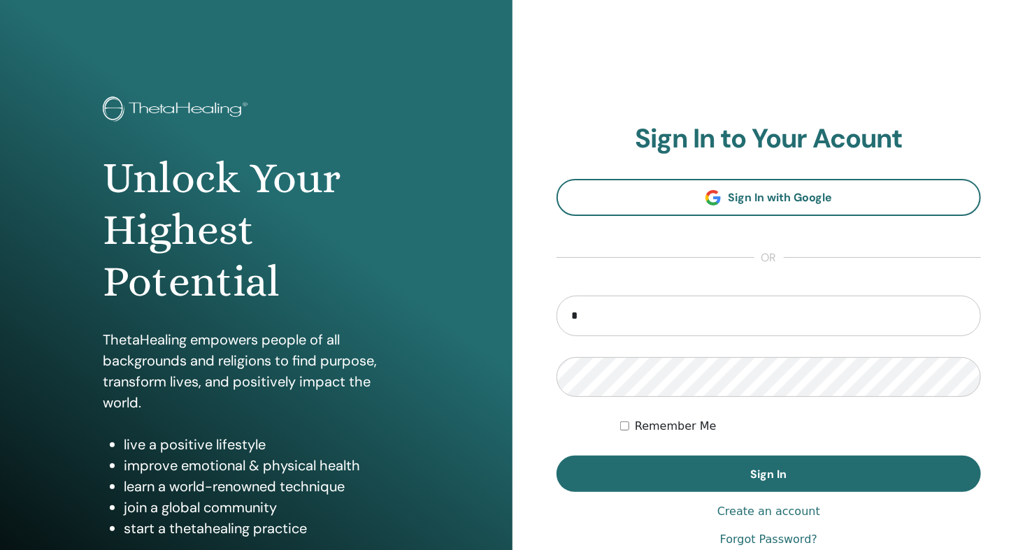
type input "**********"
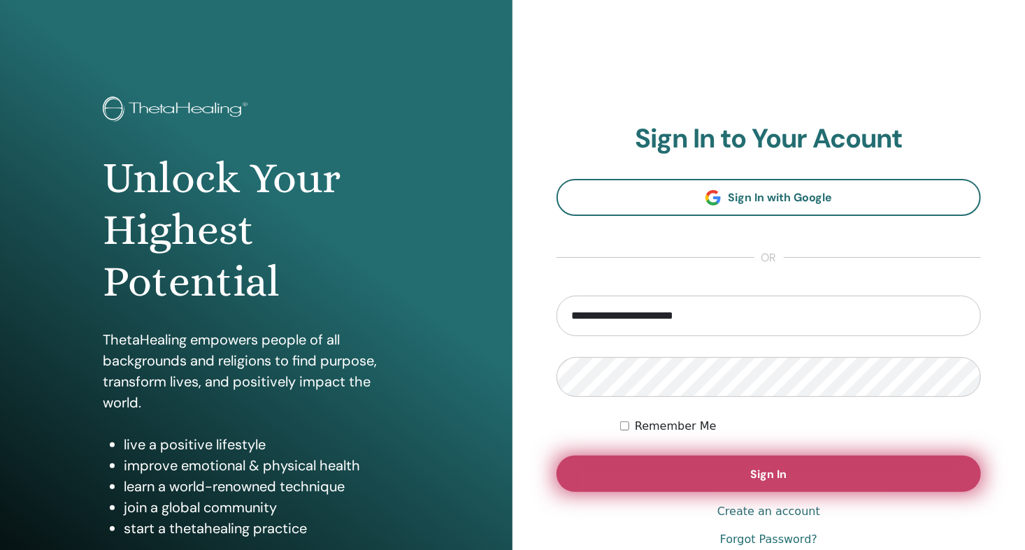
click at [763, 476] on span "Sign In" at bounding box center [769, 474] width 36 height 15
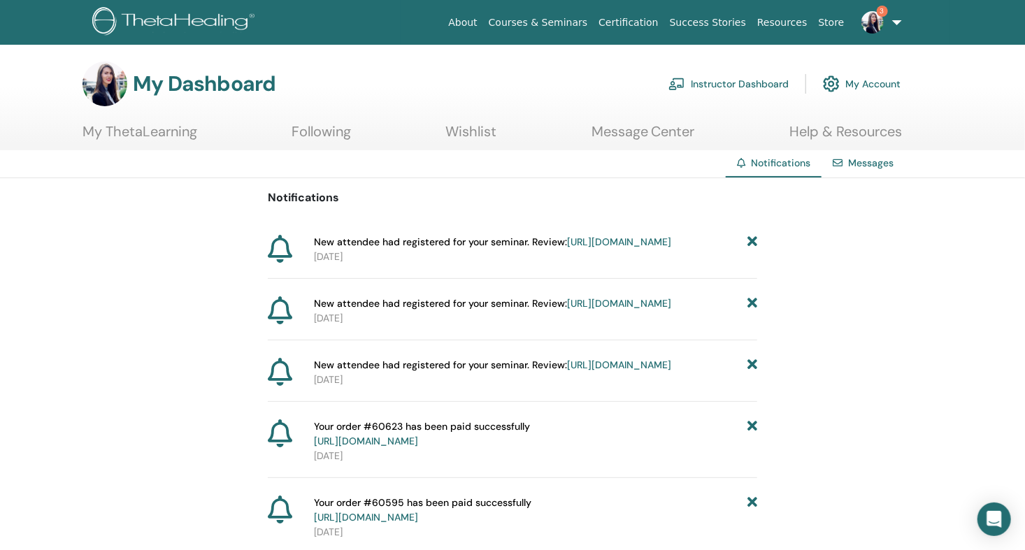
click at [752, 242] on icon at bounding box center [752, 242] width 10 height 15
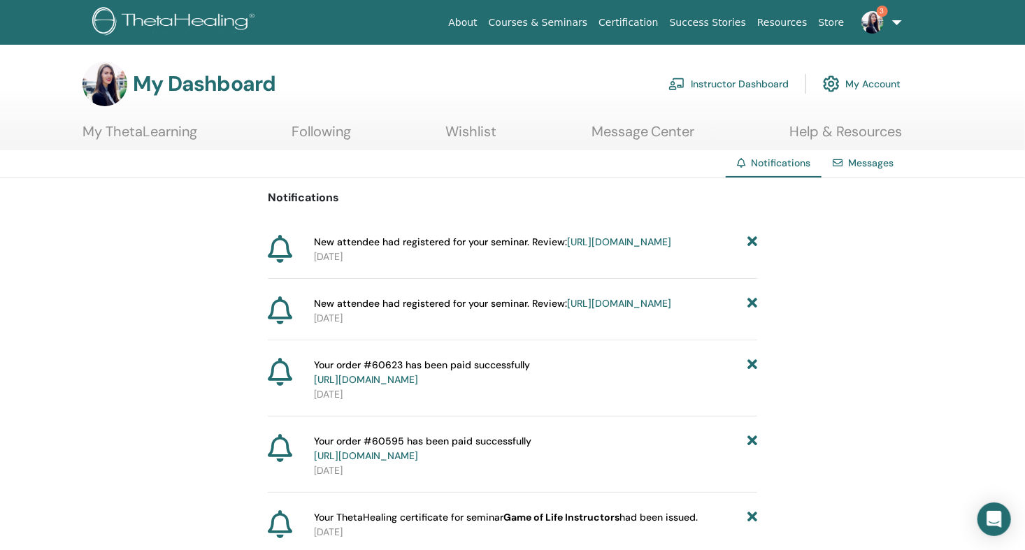
click at [751, 240] on icon at bounding box center [752, 242] width 10 height 15
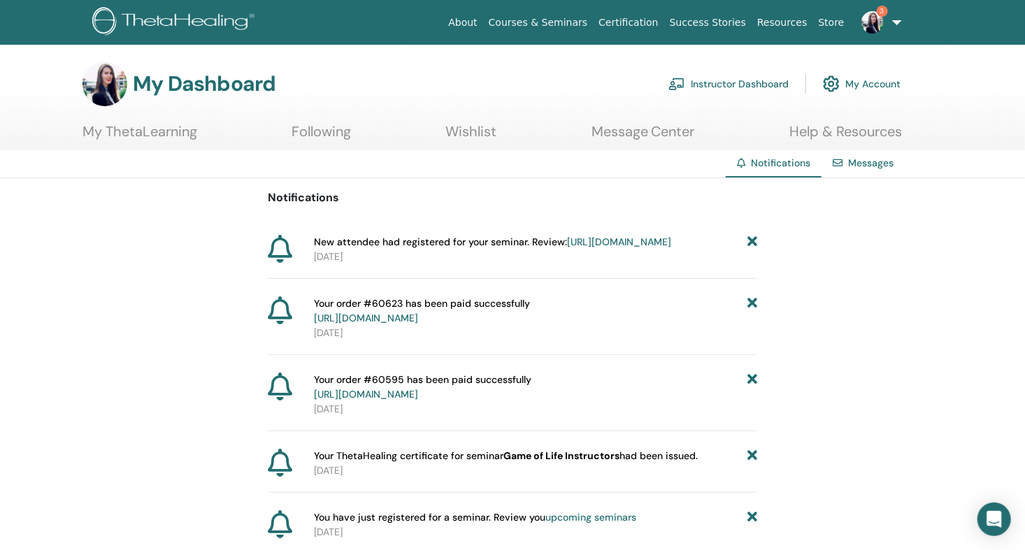
click at [756, 238] on icon at bounding box center [752, 242] width 10 height 15
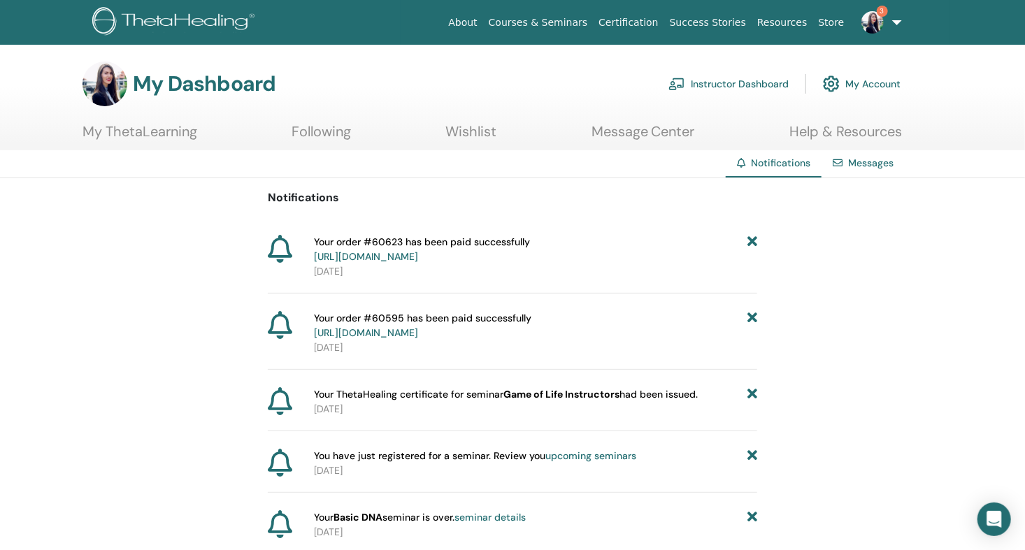
click at [767, 83] on link "Instructor Dashboard" at bounding box center [728, 84] width 120 height 31
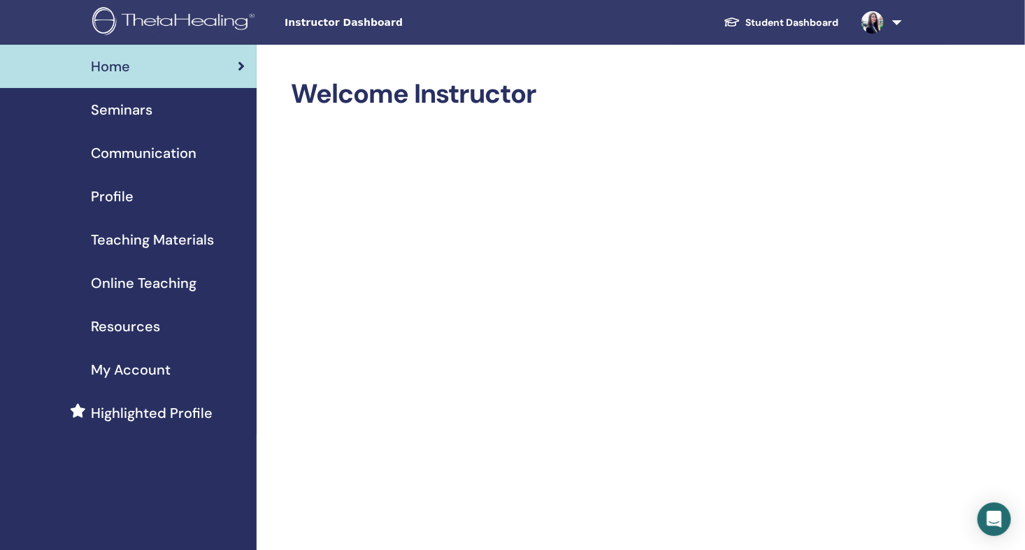
click at [144, 109] on span "Seminars" at bounding box center [122, 109] width 62 height 21
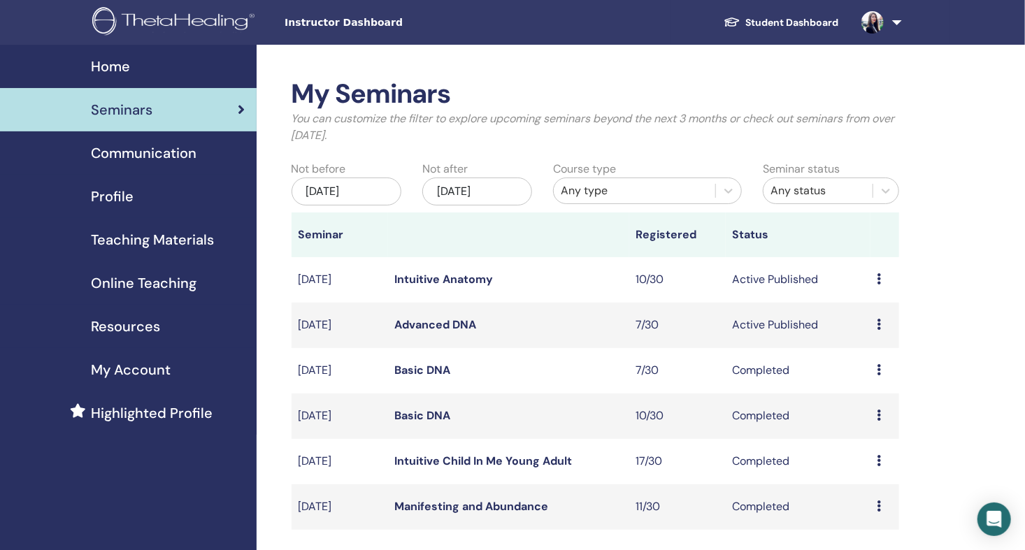
click at [475, 277] on link "Intuitive Anatomy" at bounding box center [444, 279] width 99 height 15
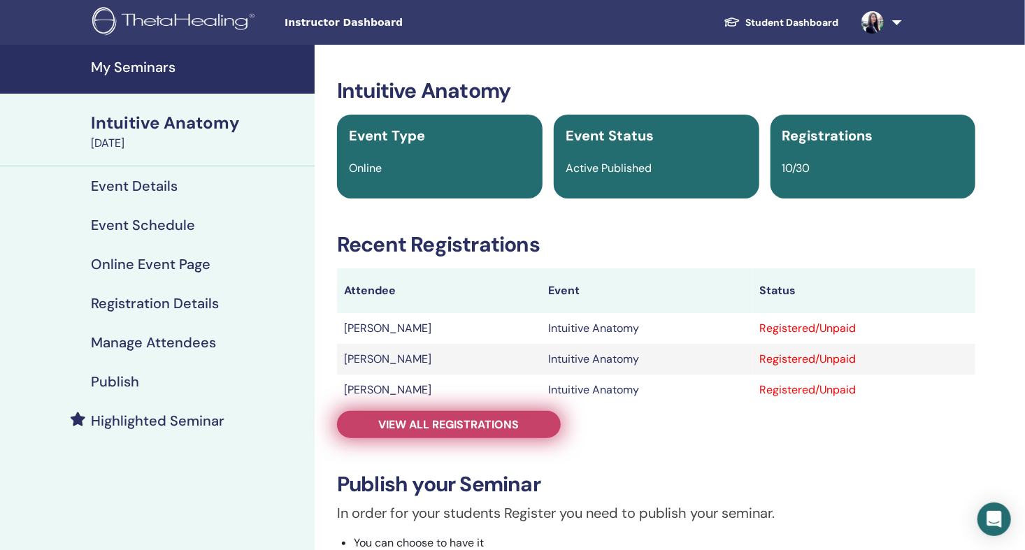
click at [439, 426] on span "View all registrations" at bounding box center [449, 424] width 141 height 15
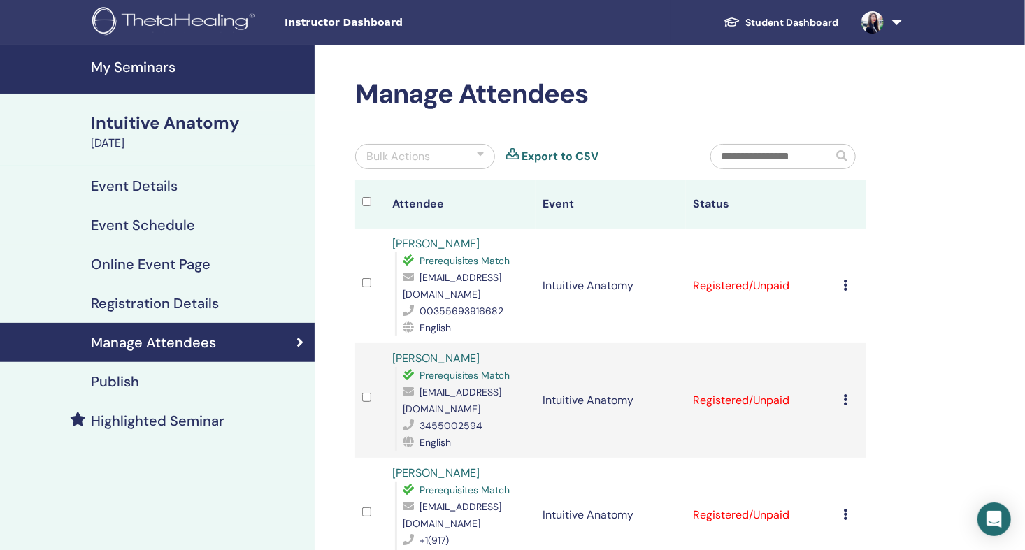
click at [847, 288] on icon at bounding box center [845, 285] width 4 height 11
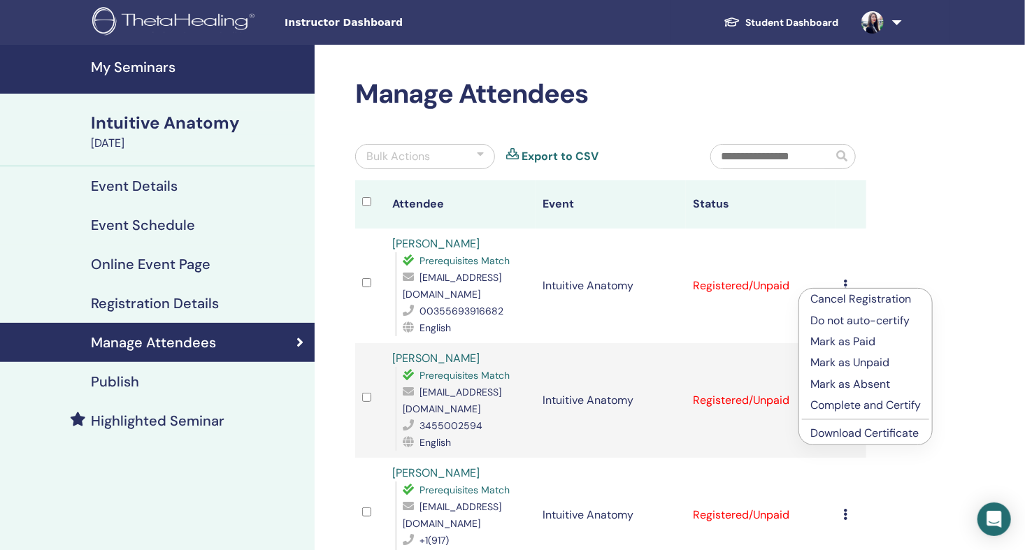
click at [848, 341] on p "Mark as Paid" at bounding box center [865, 341] width 110 height 17
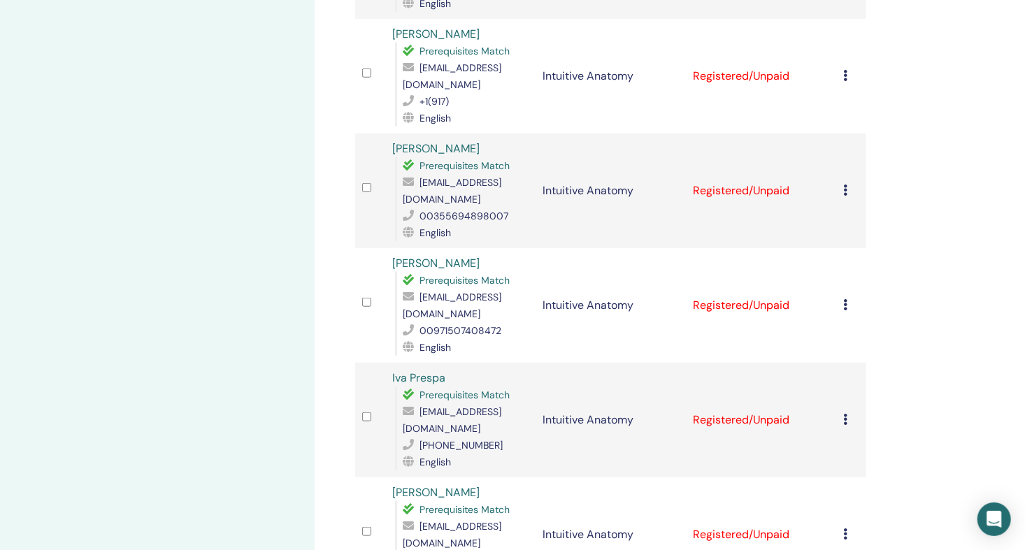
scroll to position [466, 0]
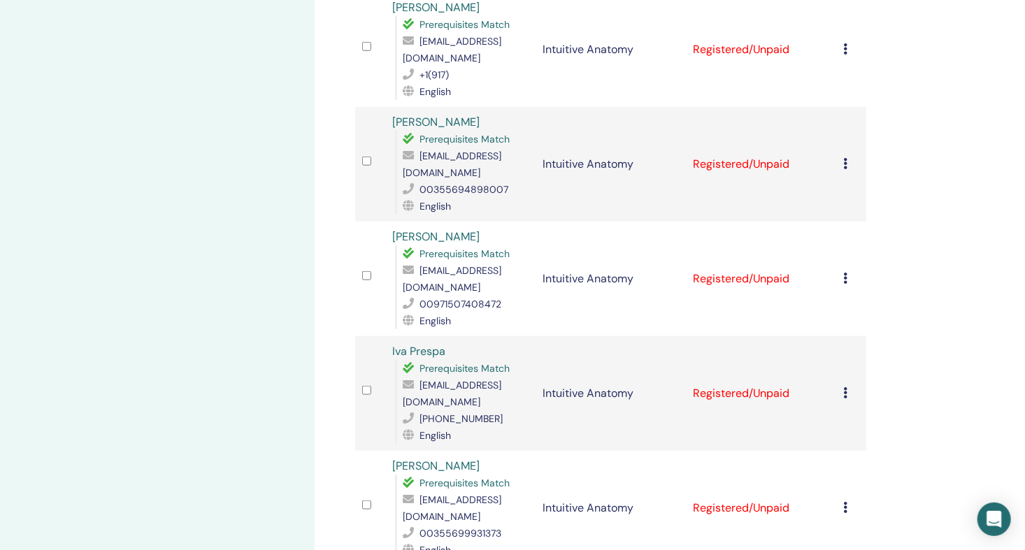
click at [845, 273] on icon at bounding box center [845, 278] width 4 height 11
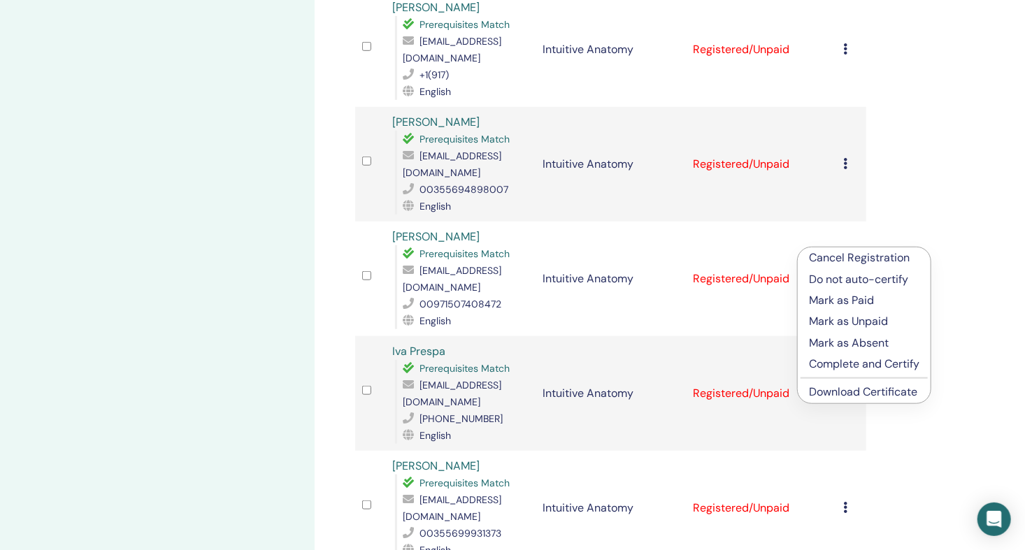
click at [865, 303] on p "Mark as Paid" at bounding box center [864, 300] width 110 height 17
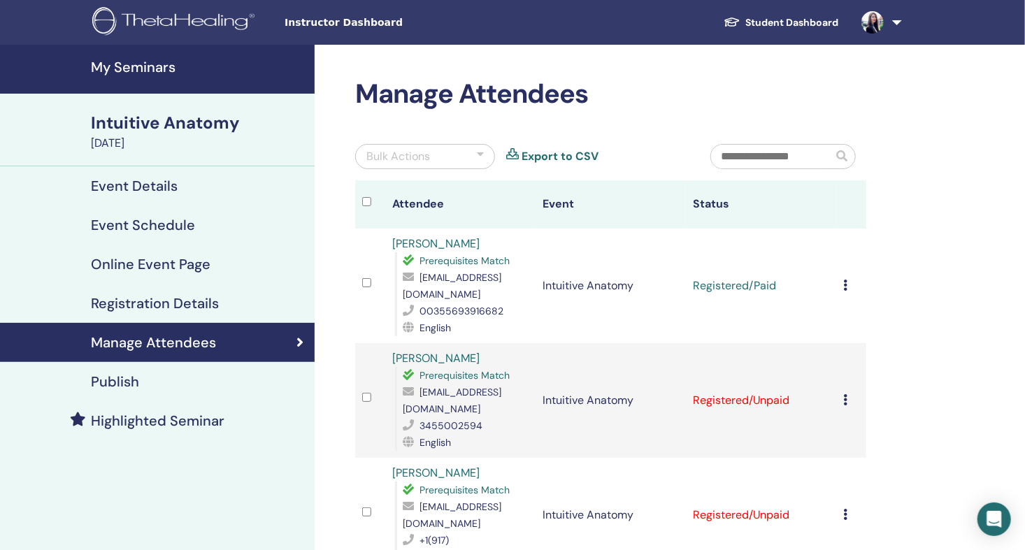
click at [154, 69] on h4 "My Seminars" at bounding box center [198, 67] width 215 height 17
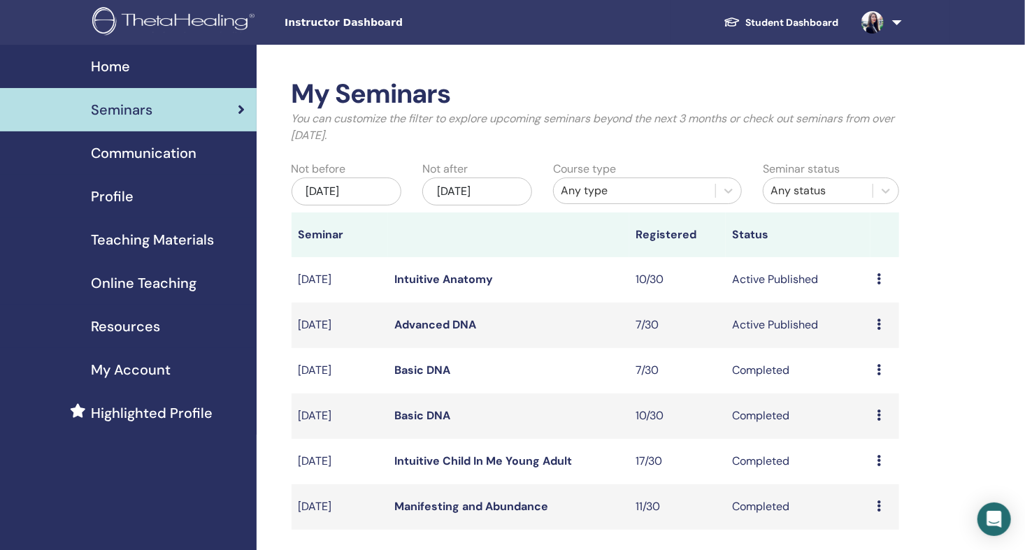
click at [464, 324] on link "Advanced DNA" at bounding box center [436, 324] width 82 height 15
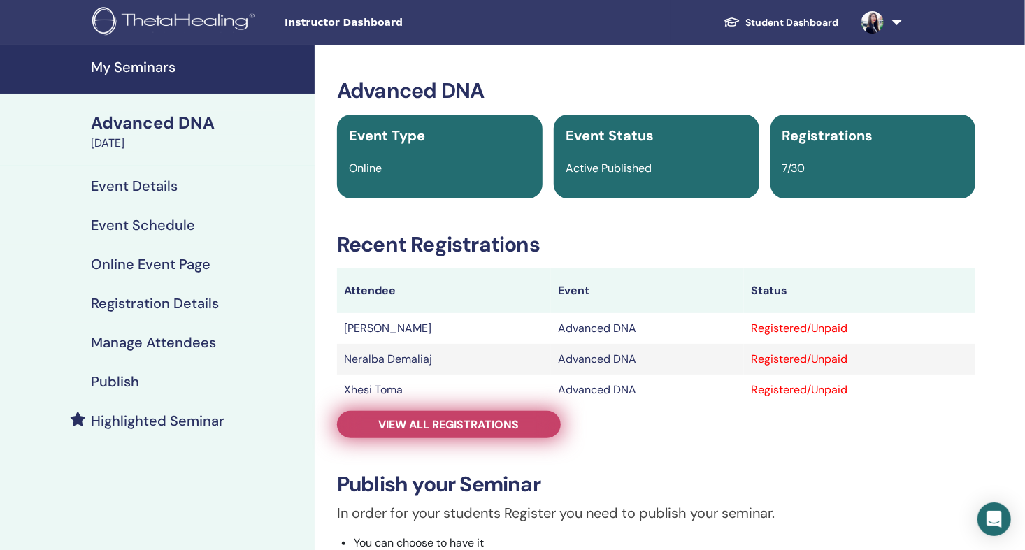
click at [475, 421] on span "View all registrations" at bounding box center [449, 424] width 141 height 15
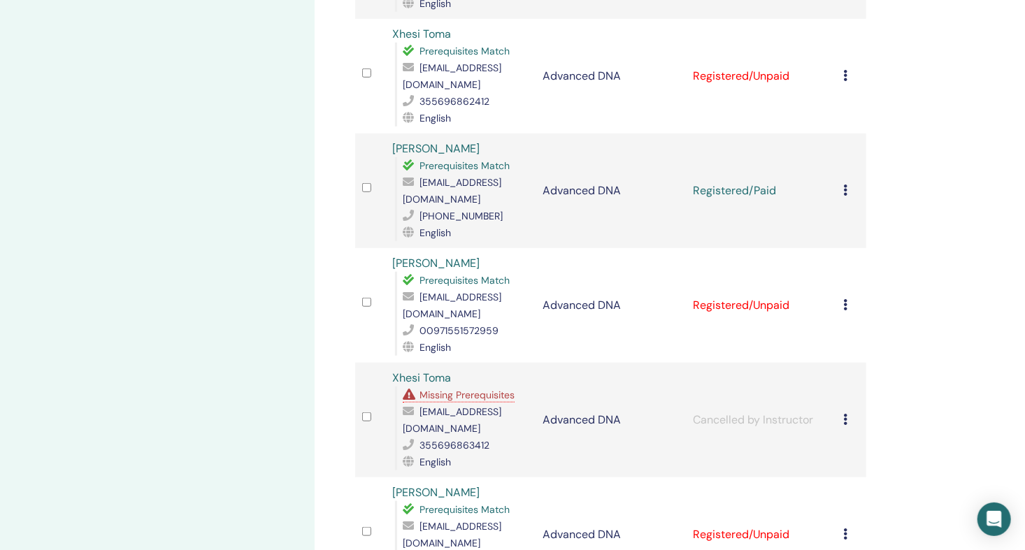
scroll to position [466, 0]
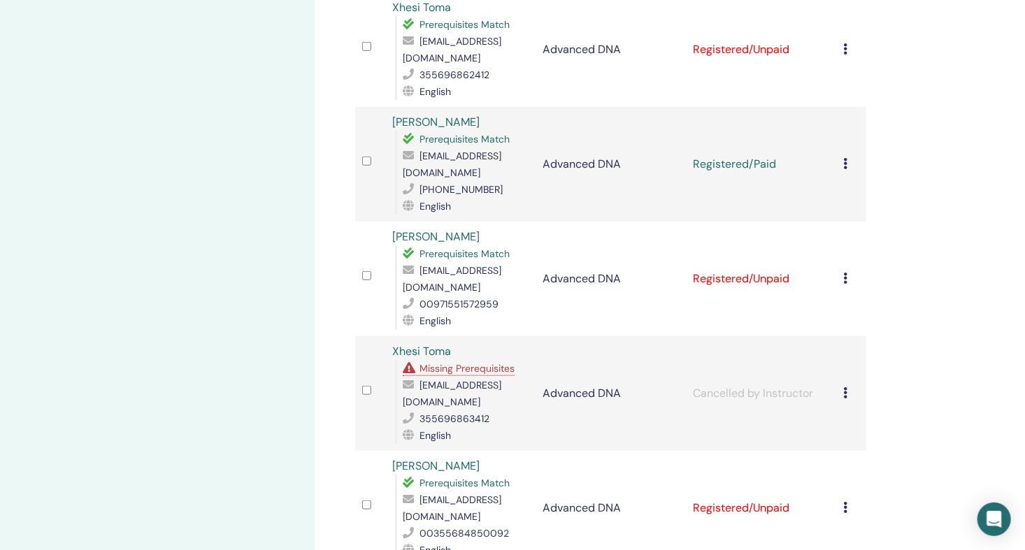
click at [844, 273] on icon at bounding box center [845, 278] width 4 height 11
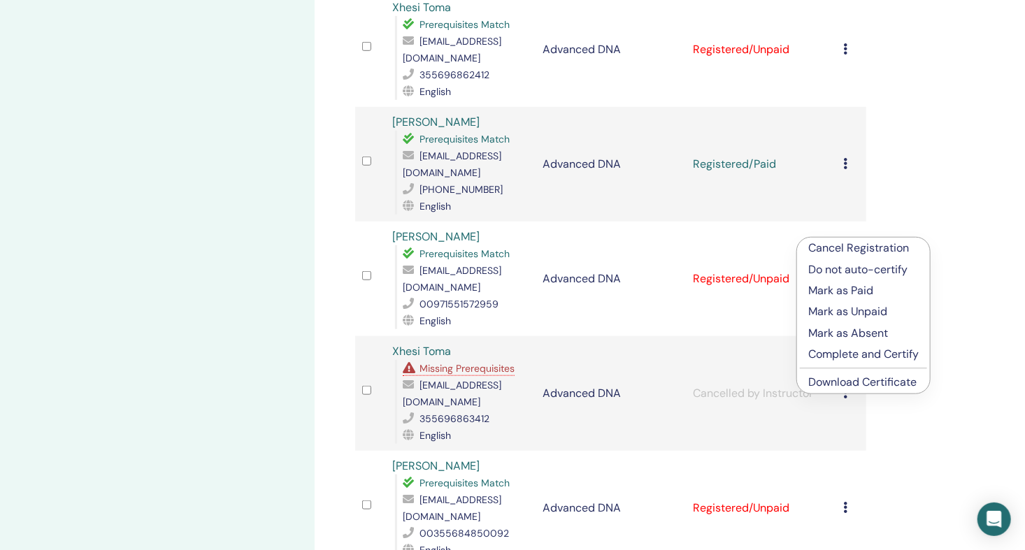
click at [857, 286] on p "Mark as Paid" at bounding box center [863, 290] width 110 height 17
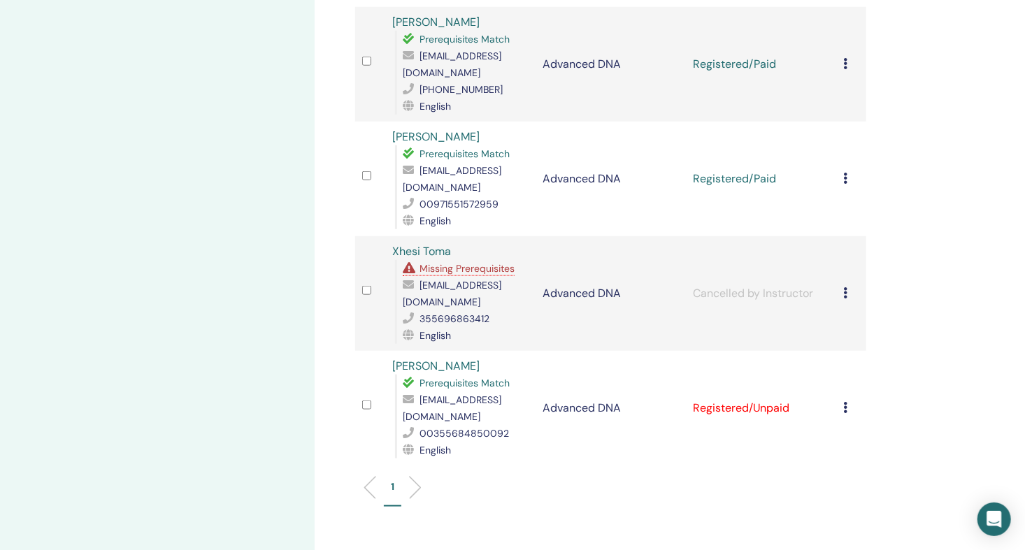
scroll to position [682, 0]
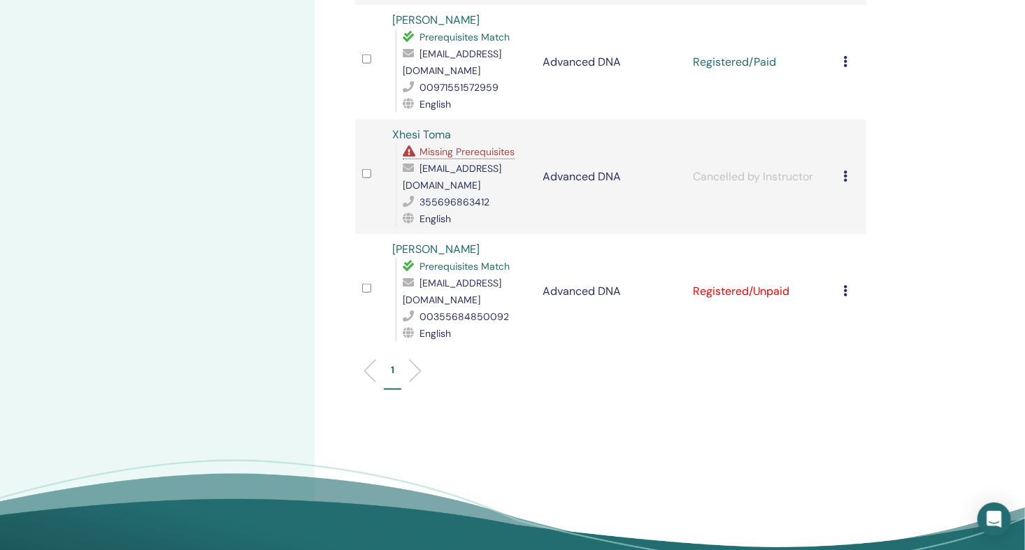
click at [845, 285] on icon at bounding box center [845, 290] width 4 height 11
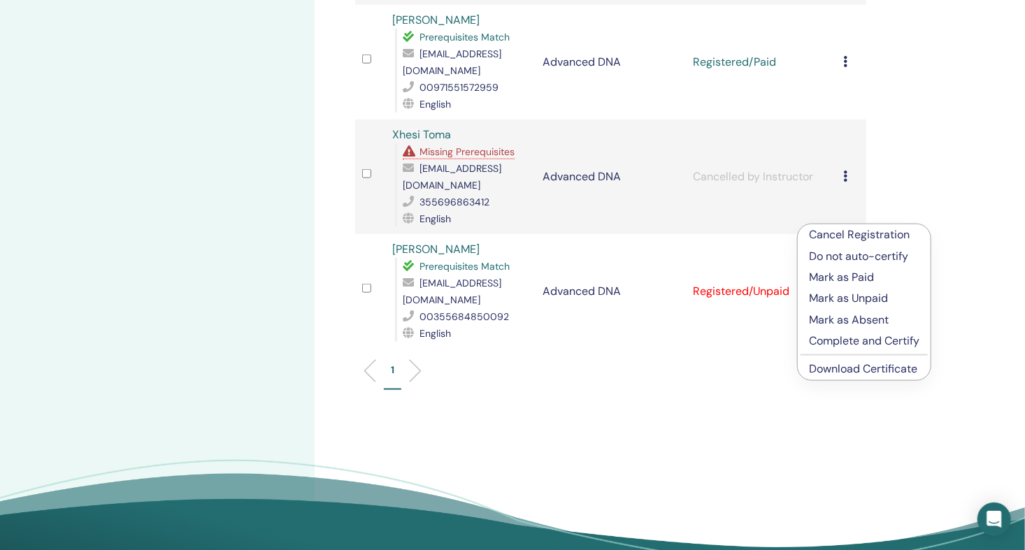
click at [861, 273] on p "Mark as Paid" at bounding box center [864, 277] width 110 height 17
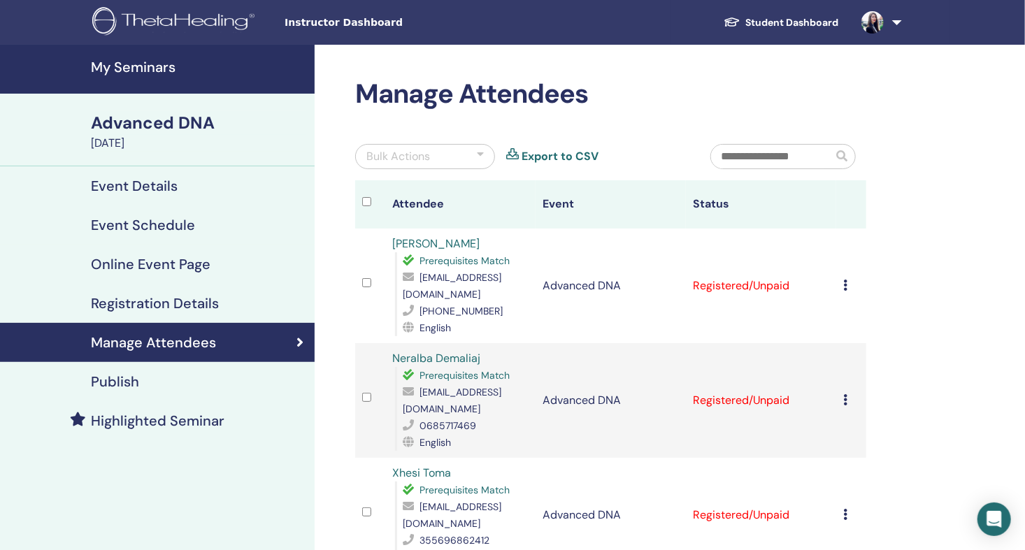
click at [175, 69] on h4 "My Seminars" at bounding box center [198, 67] width 215 height 17
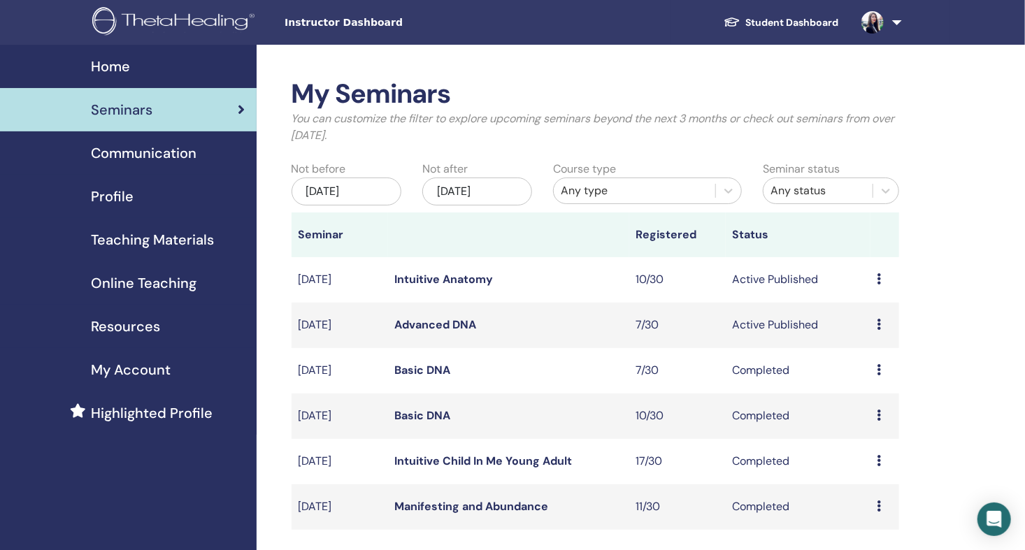
click at [114, 194] on span "Profile" at bounding box center [112, 196] width 43 height 21
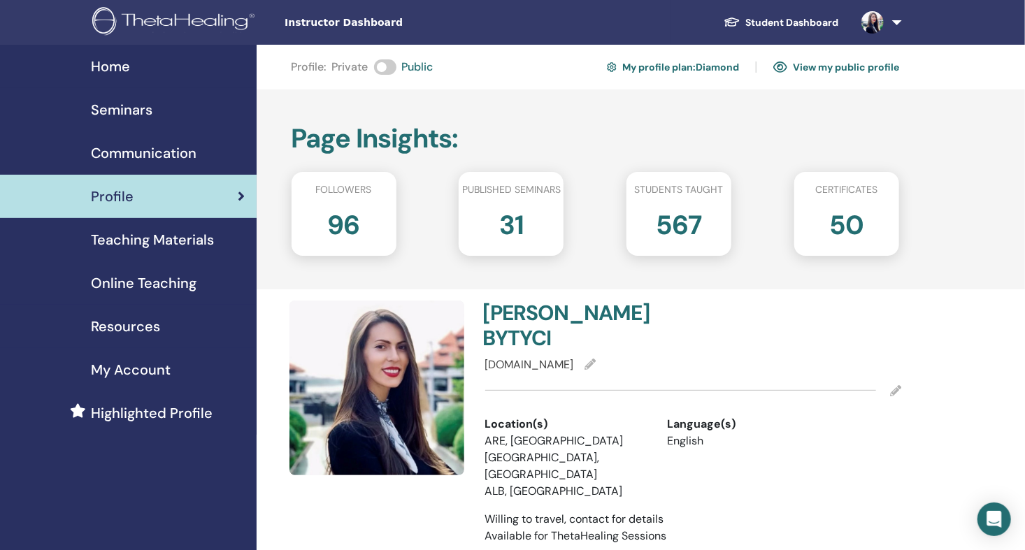
click at [124, 67] on span "Home" at bounding box center [110, 66] width 39 height 21
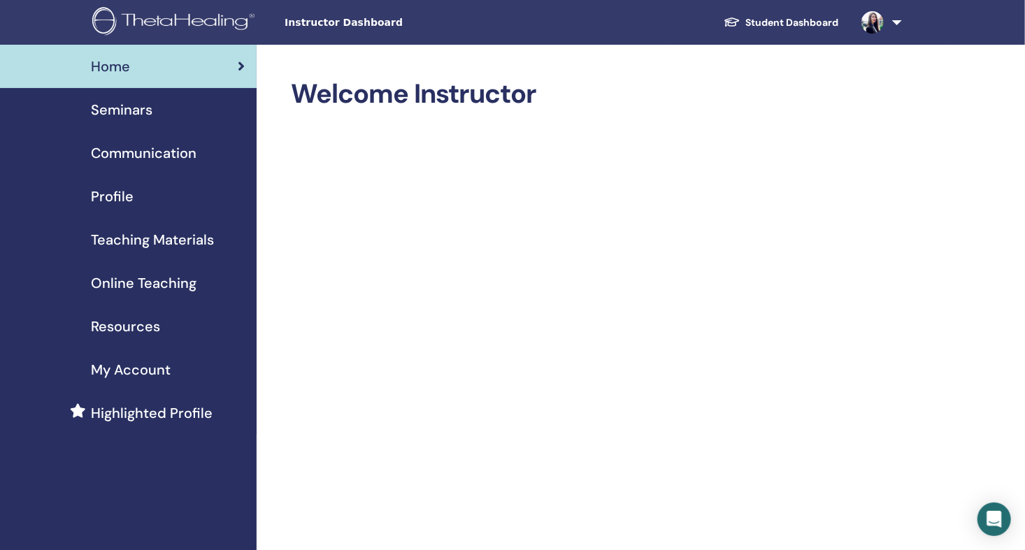
click at [881, 23] on img at bounding box center [872, 22] width 22 height 22
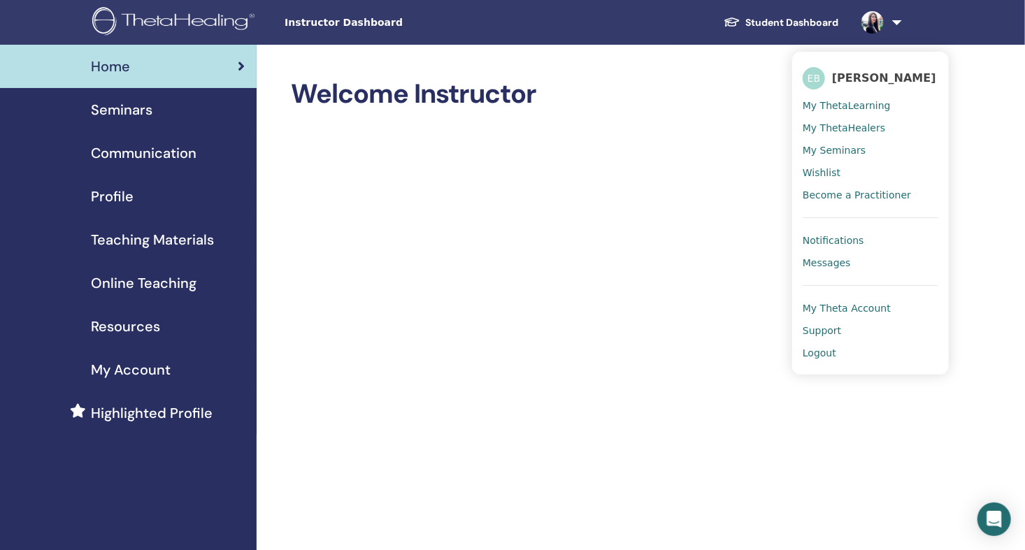
click at [824, 350] on span "Logout" at bounding box center [820, 353] width 34 height 13
